Goal: Navigation & Orientation: Find specific page/section

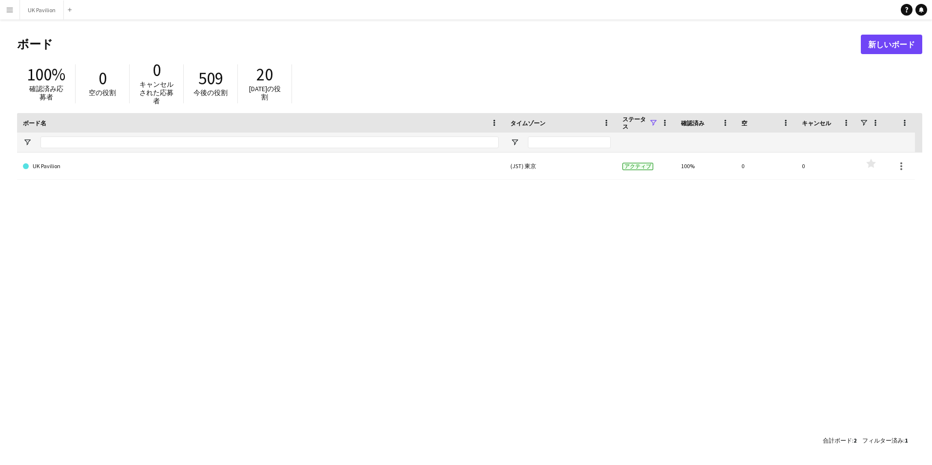
click at [7, 13] on app-icon "メニュー" at bounding box center [10, 10] width 8 height 8
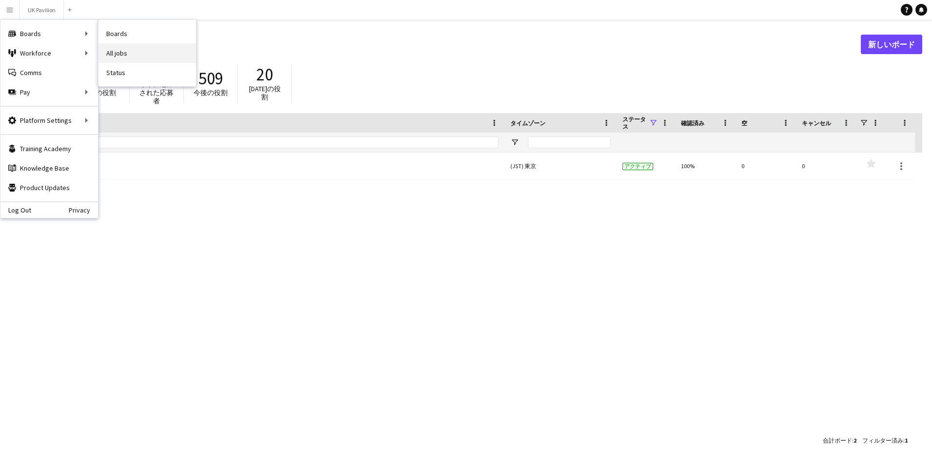
click at [133, 59] on link "All jobs" at bounding box center [148, 53] width 98 height 20
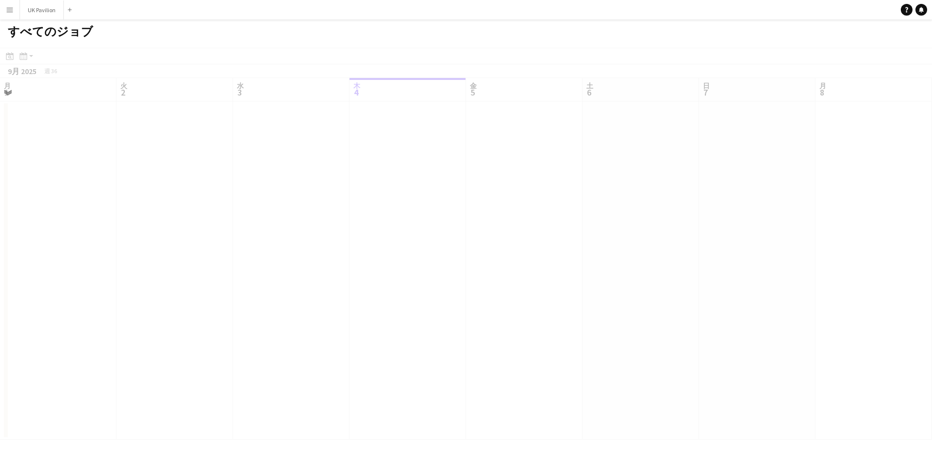
scroll to position [0, 233]
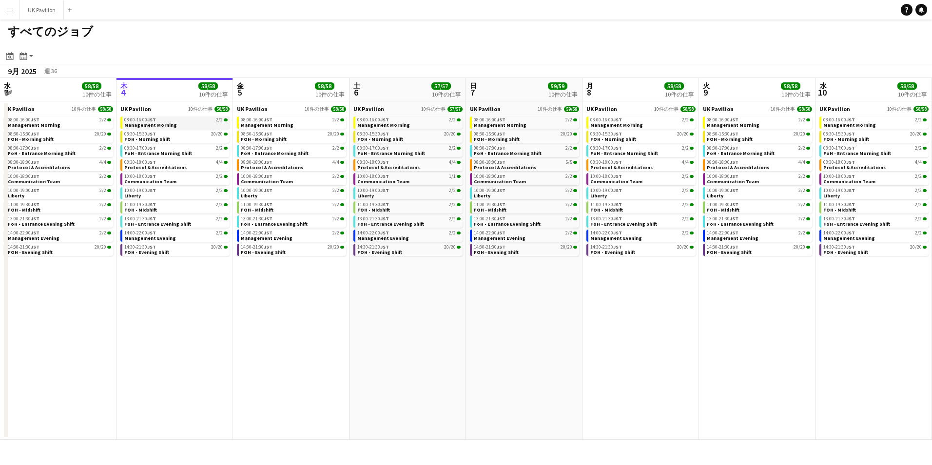
click at [198, 122] on link "08:00-16:00 JST 2/2 Management Morning" at bounding box center [175, 122] width 103 height 11
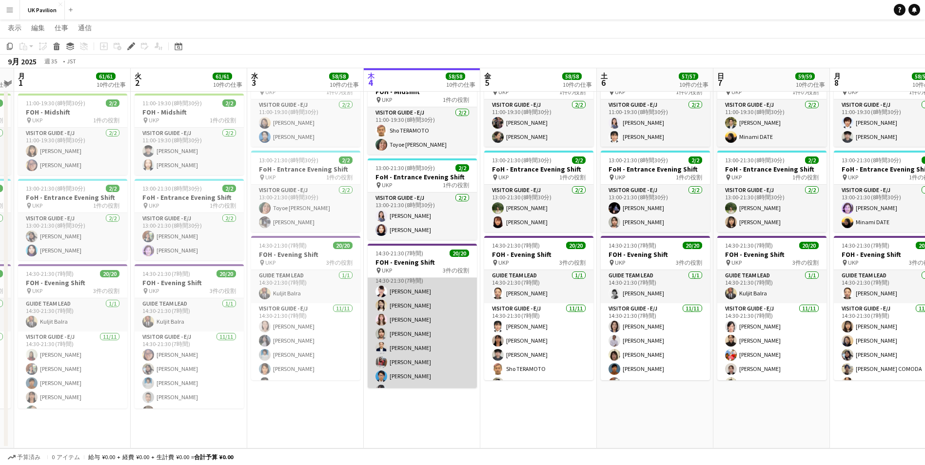
scroll to position [230, 0]
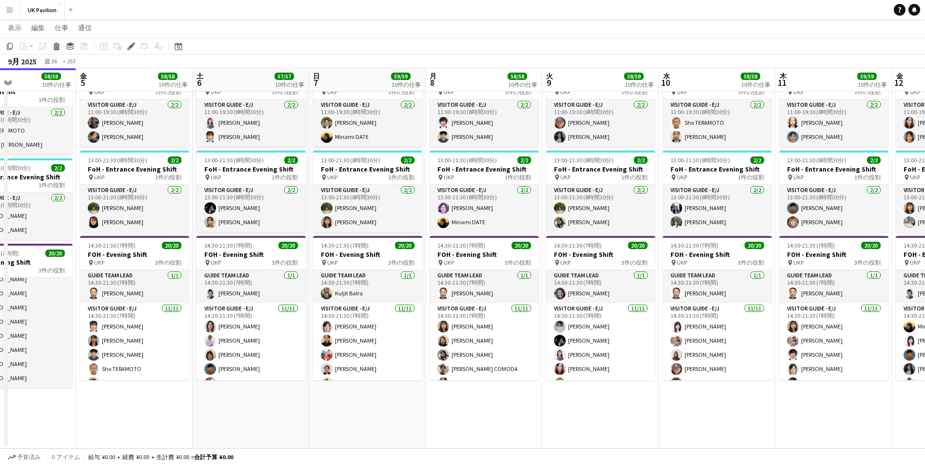
drag, startPoint x: 612, startPoint y: 79, endPoint x: 393, endPoint y: 98, distance: 219.3
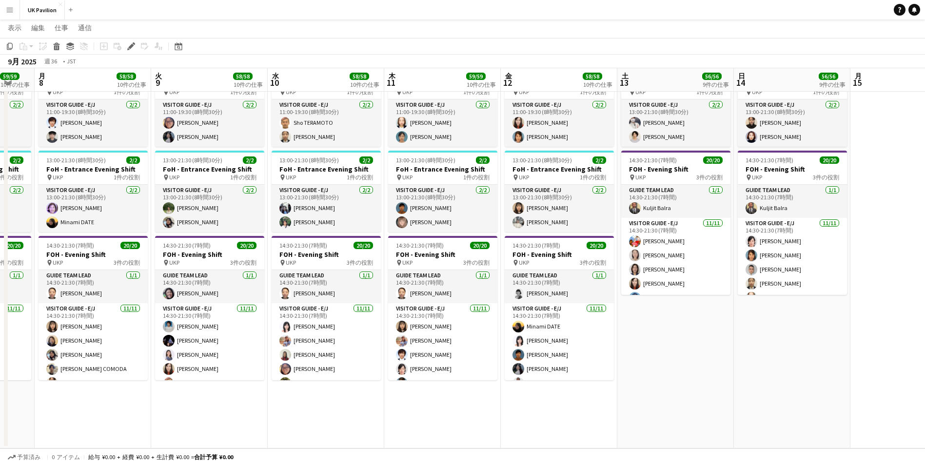
drag, startPoint x: 668, startPoint y: 81, endPoint x: 317, endPoint y: 100, distance: 351.2
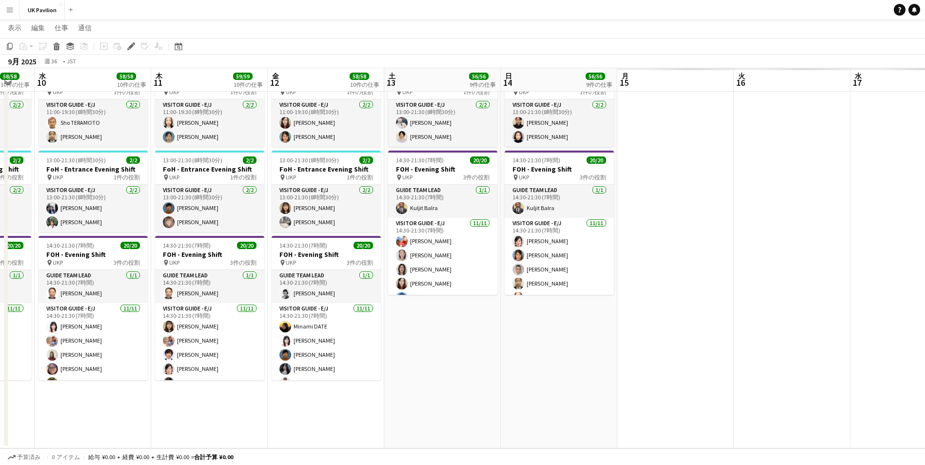
scroll to position [0, 332]
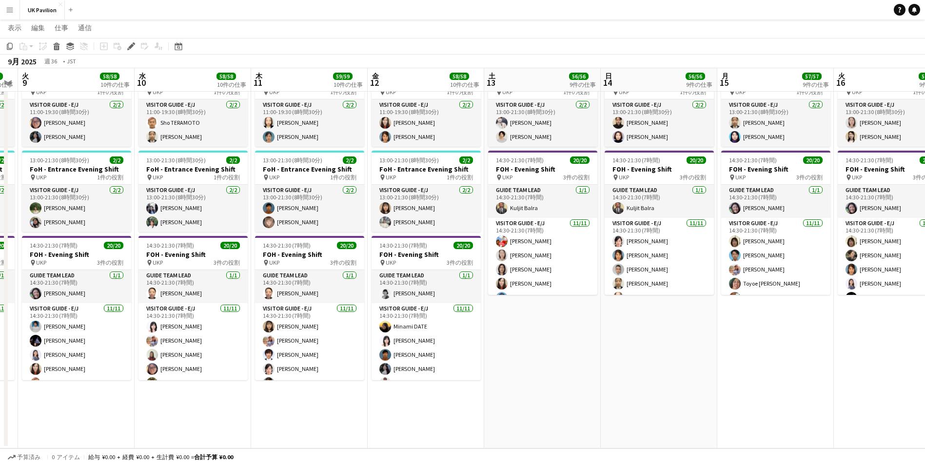
drag, startPoint x: 633, startPoint y: 79, endPoint x: 409, endPoint y: 88, distance: 223.5
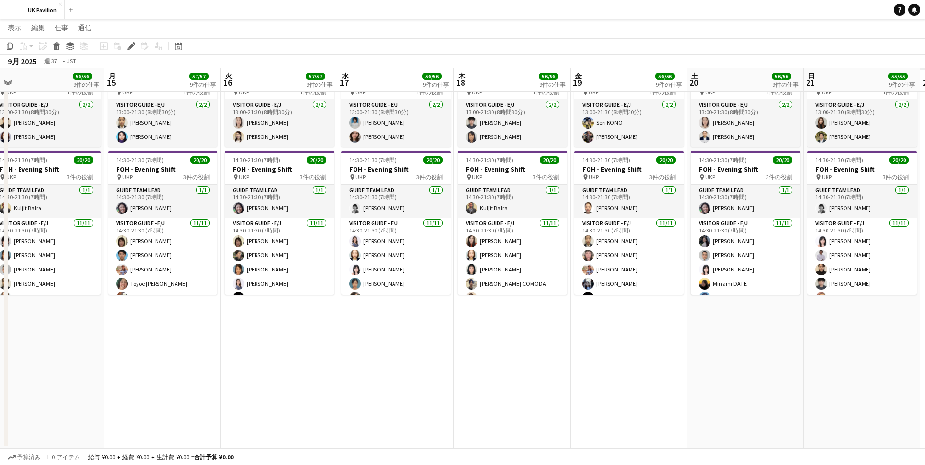
drag, startPoint x: 781, startPoint y: 79, endPoint x: 495, endPoint y: 101, distance: 287.1
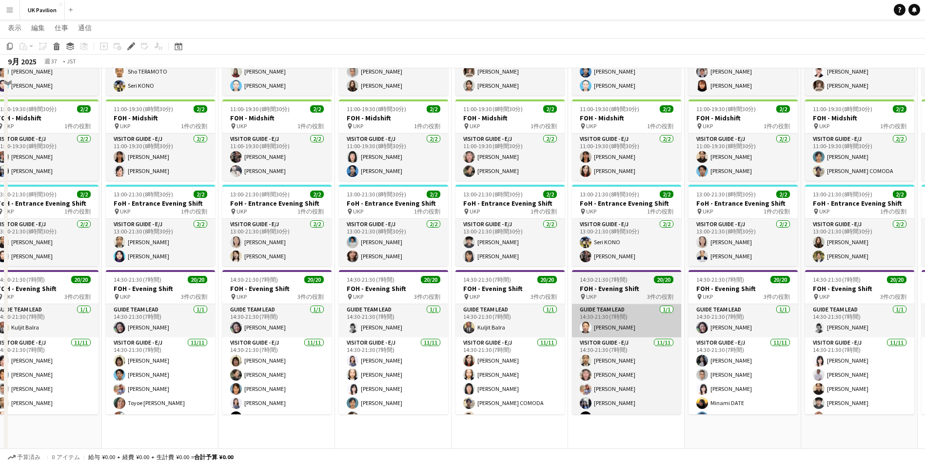
scroll to position [823, 0]
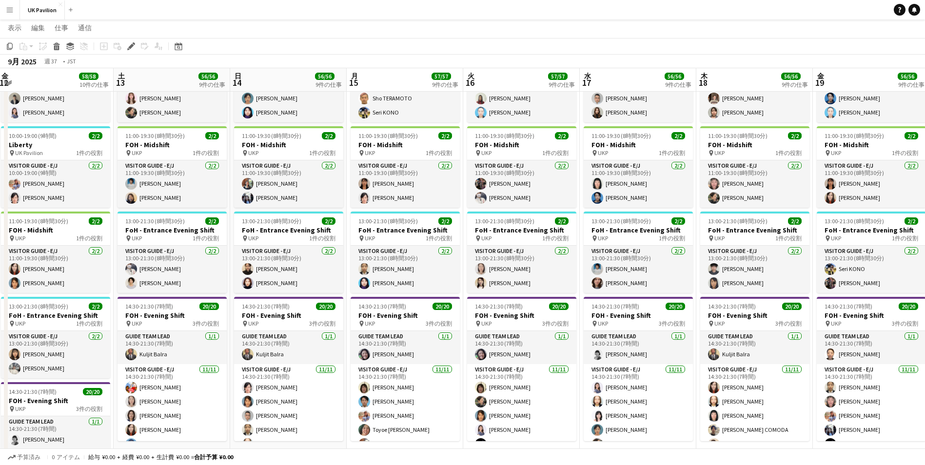
drag, startPoint x: 376, startPoint y: 75, endPoint x: 783, endPoint y: 84, distance: 406.3
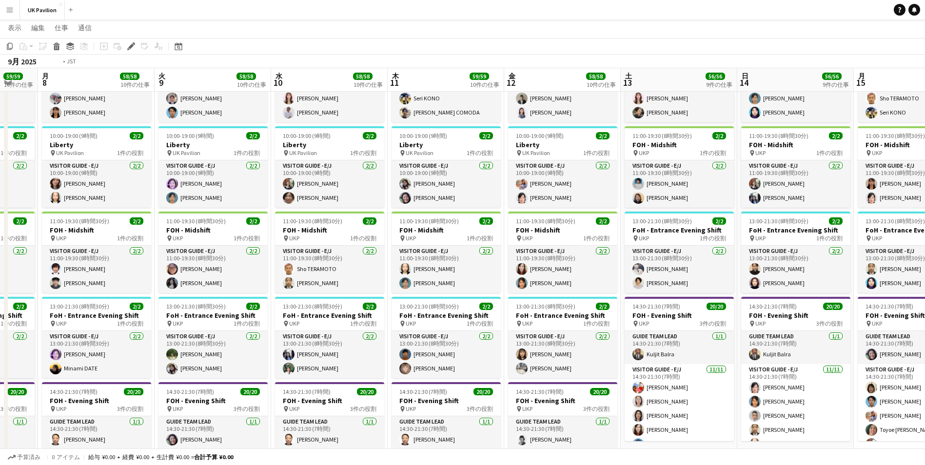
drag, startPoint x: 316, startPoint y: 69, endPoint x: 635, endPoint y: 79, distance: 320.1
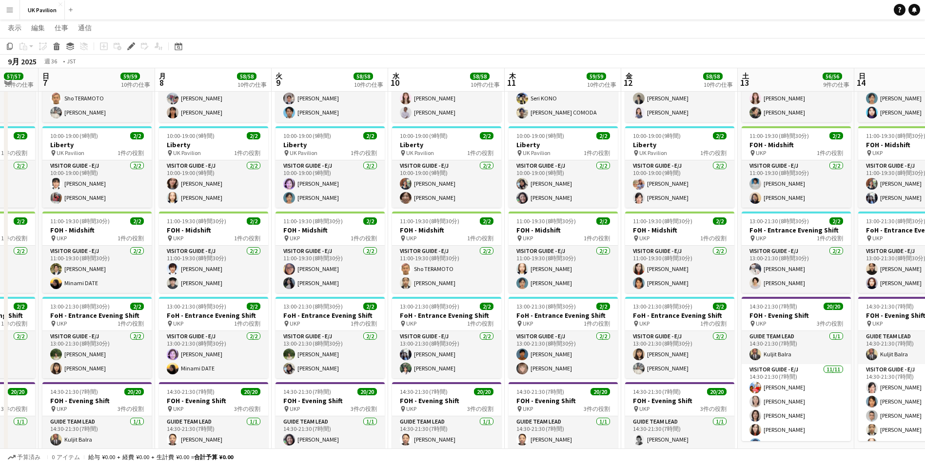
scroll to position [0, 0]
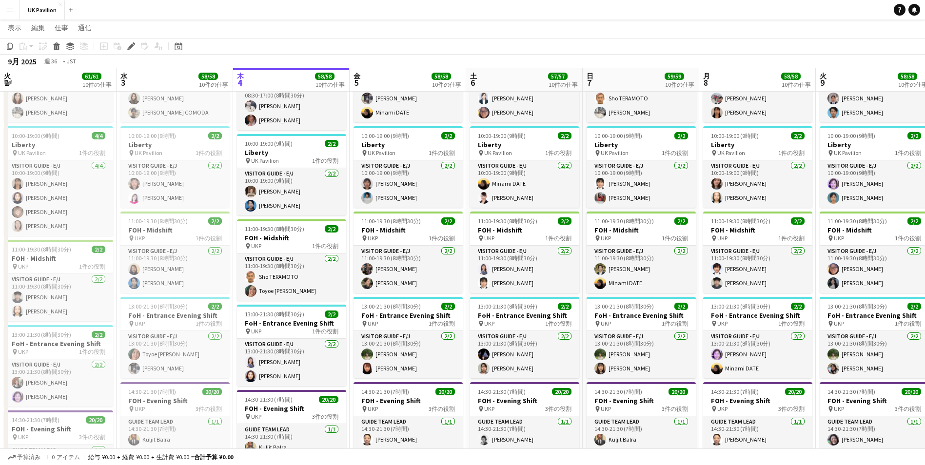
drag, startPoint x: 212, startPoint y: 74, endPoint x: 769, endPoint y: 77, distance: 557.4
